Goal: Task Accomplishment & Management: Use online tool/utility

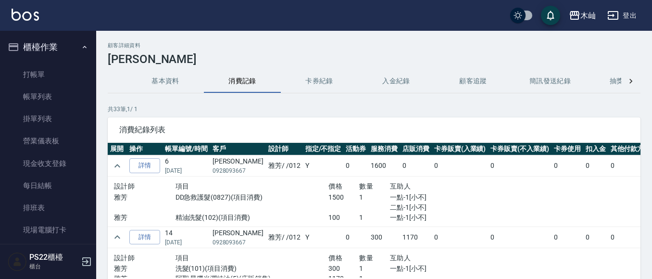
click at [237, 170] on p "0928093667" at bounding box center [238, 170] width 51 height 9
click at [236, 169] on p "0928093667" at bounding box center [238, 170] width 51 height 9
drag, startPoint x: 235, startPoint y: 168, endPoint x: 231, endPoint y: 173, distance: 6.2
click at [231, 173] on p "0928093667" at bounding box center [238, 170] width 51 height 9
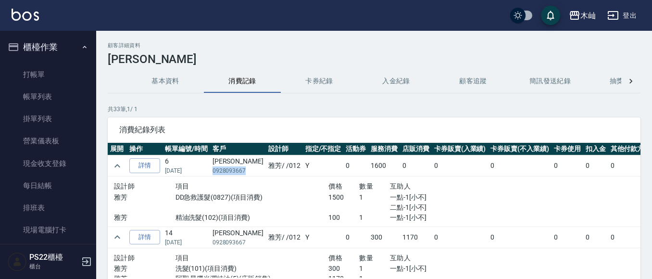
click at [231, 173] on p "0928093667" at bounding box center [238, 170] width 51 height 9
copy p "0928093667"
click at [64, 73] on link "打帳單" at bounding box center [48, 74] width 89 height 22
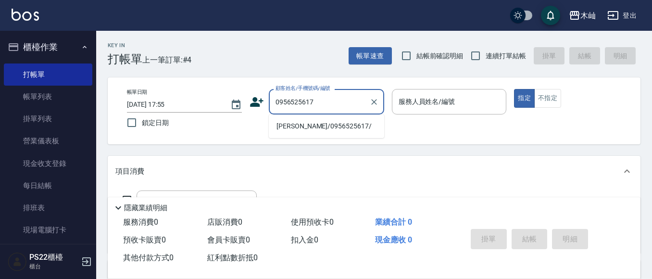
click at [344, 125] on li "[PERSON_NAME]/0956525617/" at bounding box center [326, 126] width 115 height 16
type input "[PERSON_NAME]/0956525617/"
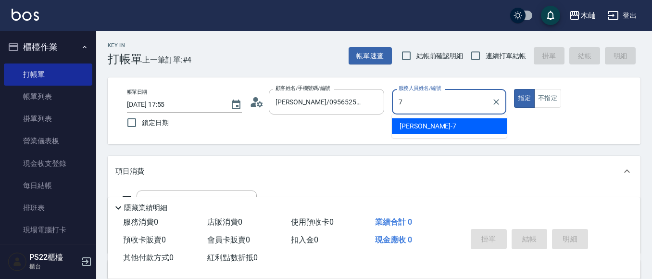
type input "[PERSON_NAME]-7"
type button "true"
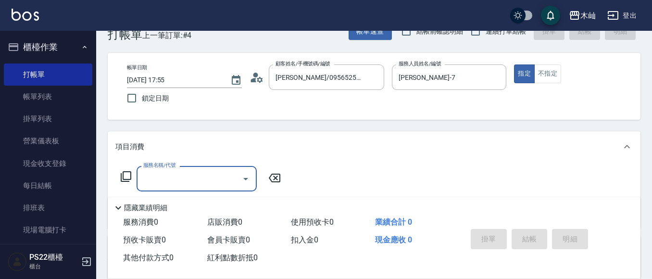
scroll to position [48, 0]
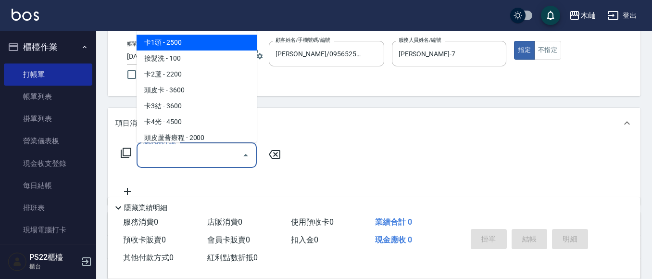
drag, startPoint x: 224, startPoint y: 159, endPoint x: 212, endPoint y: 159, distance: 12.0
click at [224, 159] on input "服務名稱/代號" at bounding box center [189, 155] width 97 height 17
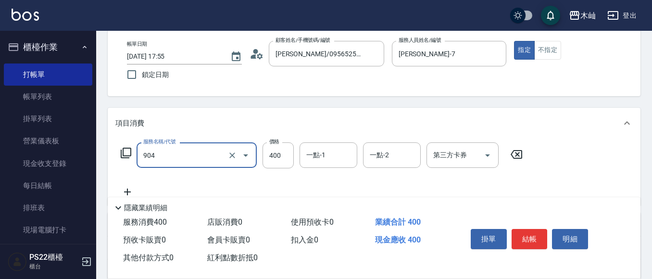
type input "精油洗+瞬護(904)"
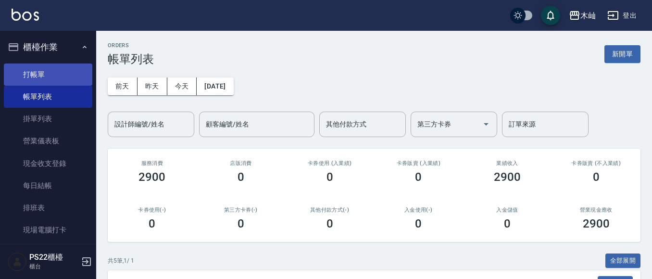
click at [58, 75] on link "打帳單" at bounding box center [48, 74] width 89 height 22
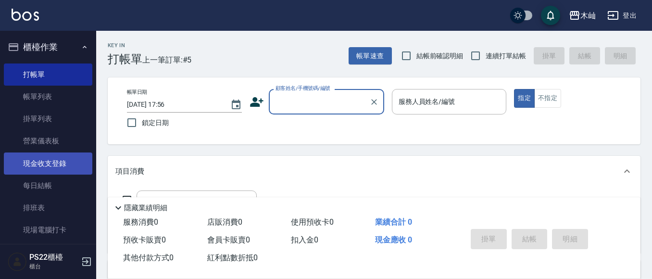
click at [62, 166] on link "現金收支登錄" at bounding box center [48, 163] width 89 height 22
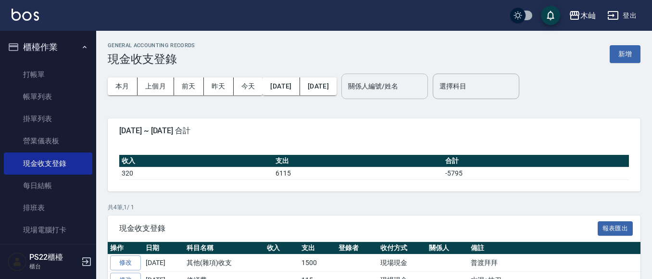
click at [412, 87] on input "關係人編號/姓名" at bounding box center [385, 86] width 78 height 17
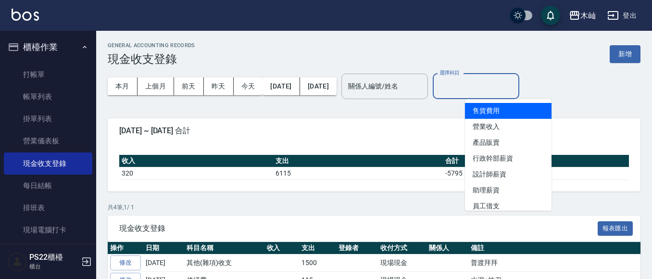
click at [494, 84] on input "選擇科目" at bounding box center [476, 86] width 78 height 17
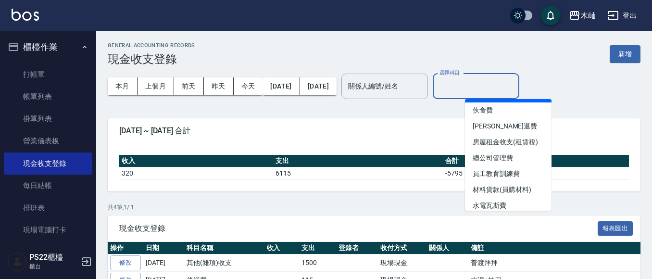
scroll to position [144, 0]
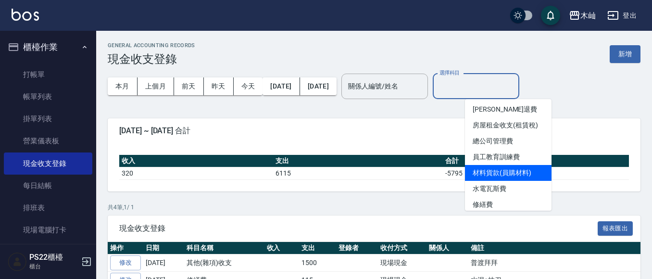
click at [522, 172] on li "材料貨款(員購材料)" at bounding box center [508, 173] width 87 height 16
type input "材料貨款(員購材料)"
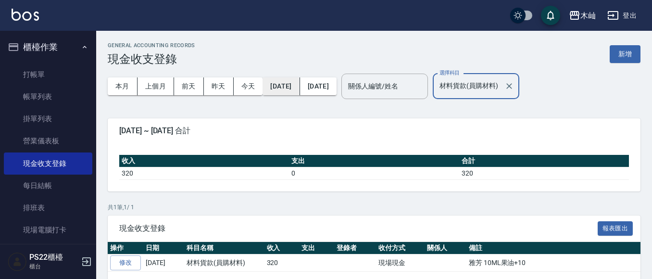
click at [284, 89] on button "[DATE]" at bounding box center [281, 86] width 37 height 18
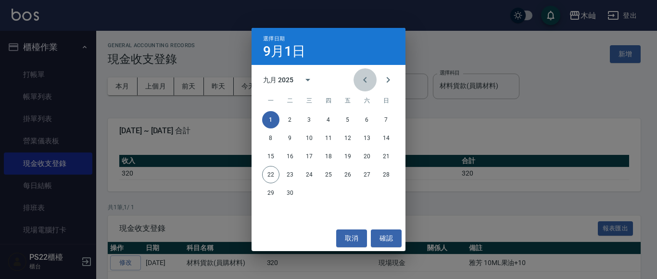
click at [367, 81] on icon "Previous month" at bounding box center [365, 80] width 12 height 12
click at [363, 80] on icon "Previous month" at bounding box center [365, 80] width 12 height 12
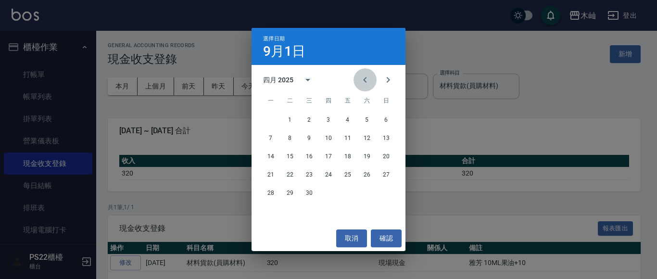
click at [363, 80] on icon "Previous month" at bounding box center [365, 80] width 12 height 12
click at [313, 118] on button "1" at bounding box center [309, 119] width 17 height 17
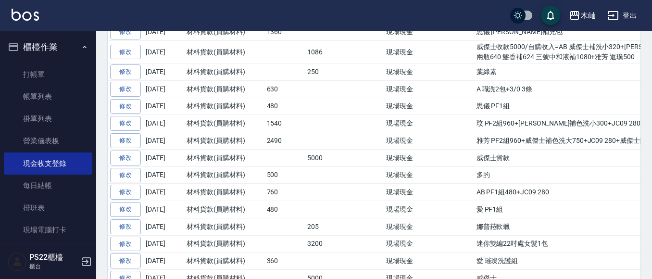
scroll to position [683, 0]
